Goal: Transaction & Acquisition: Purchase product/service

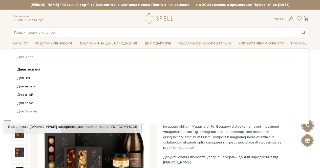
click at [23, 110] on link "Для батьків" at bounding box center [158, 111] width 282 height 5
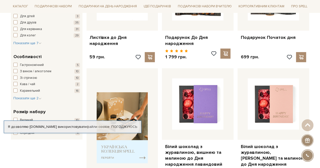
scroll to position [143, 0]
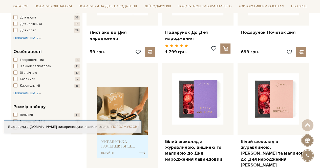
click at [123, 127] on link "Погоджуюсь" at bounding box center [124, 127] width 26 height 5
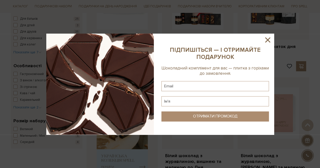
scroll to position [177, 0]
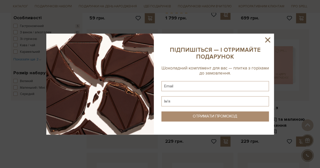
drag, startPoint x: 269, startPoint y: 39, endPoint x: 284, endPoint y: 47, distance: 17.1
click at [269, 39] on icon at bounding box center [267, 40] width 9 height 9
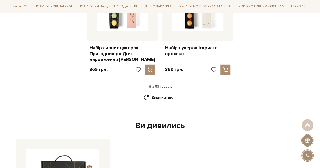
scroll to position [724, 0]
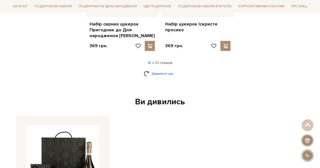
drag, startPoint x: 152, startPoint y: 66, endPoint x: 155, endPoint y: 66, distance: 2.8
click at [153, 69] on link "Дивитися ще" at bounding box center [160, 73] width 33 height 9
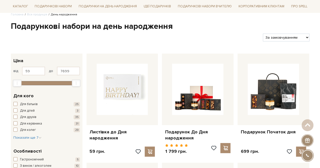
scroll to position [34, 0]
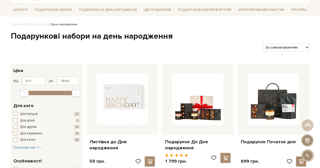
type input "1002"
drag, startPoint x: 17, startPoint y: 92, endPoint x: 24, endPoint y: 92, distance: 7.6
click at [24, 92] on div "Min" at bounding box center [24, 92] width 9 height 7
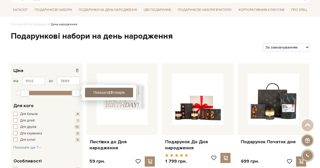
click at [94, 95] on button "Показати 15 товарів" at bounding box center [109, 93] width 48 height 10
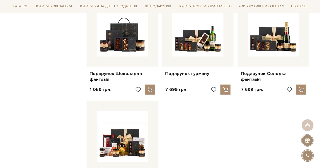
scroll to position [556, 0]
